Goal: Check status

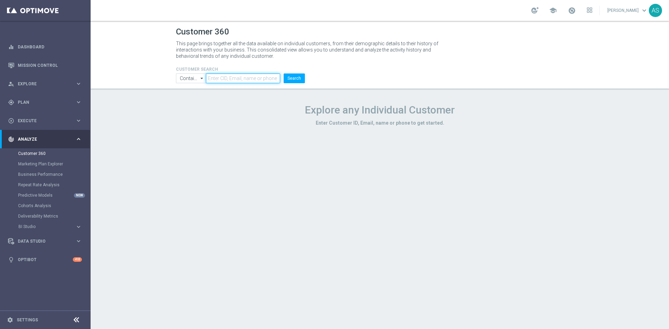
click at [239, 76] on input "text" at bounding box center [243, 79] width 74 height 10
paste input "2551582"
type input "2551582"
click at [194, 76] on input "Contains" at bounding box center [191, 79] width 30 height 10
click at [191, 98] on div "Equals" at bounding box center [185, 99] width 13 height 6
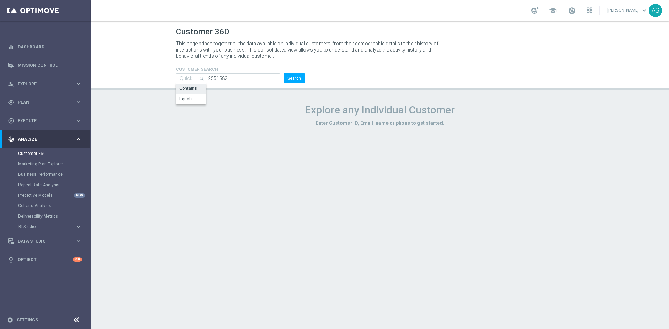
type input "Equals"
click at [300, 77] on button "Search" at bounding box center [294, 79] width 21 height 10
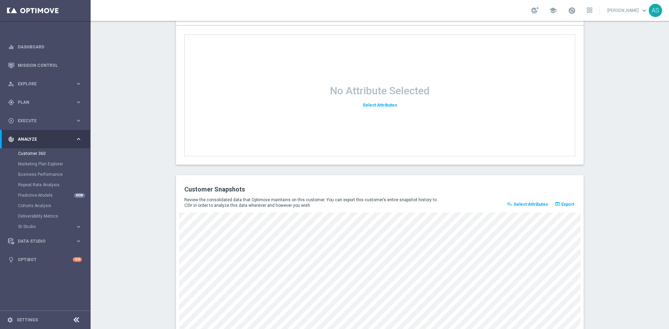
scroll to position [882, 0]
